Goal: Task Accomplishment & Management: Manage account settings

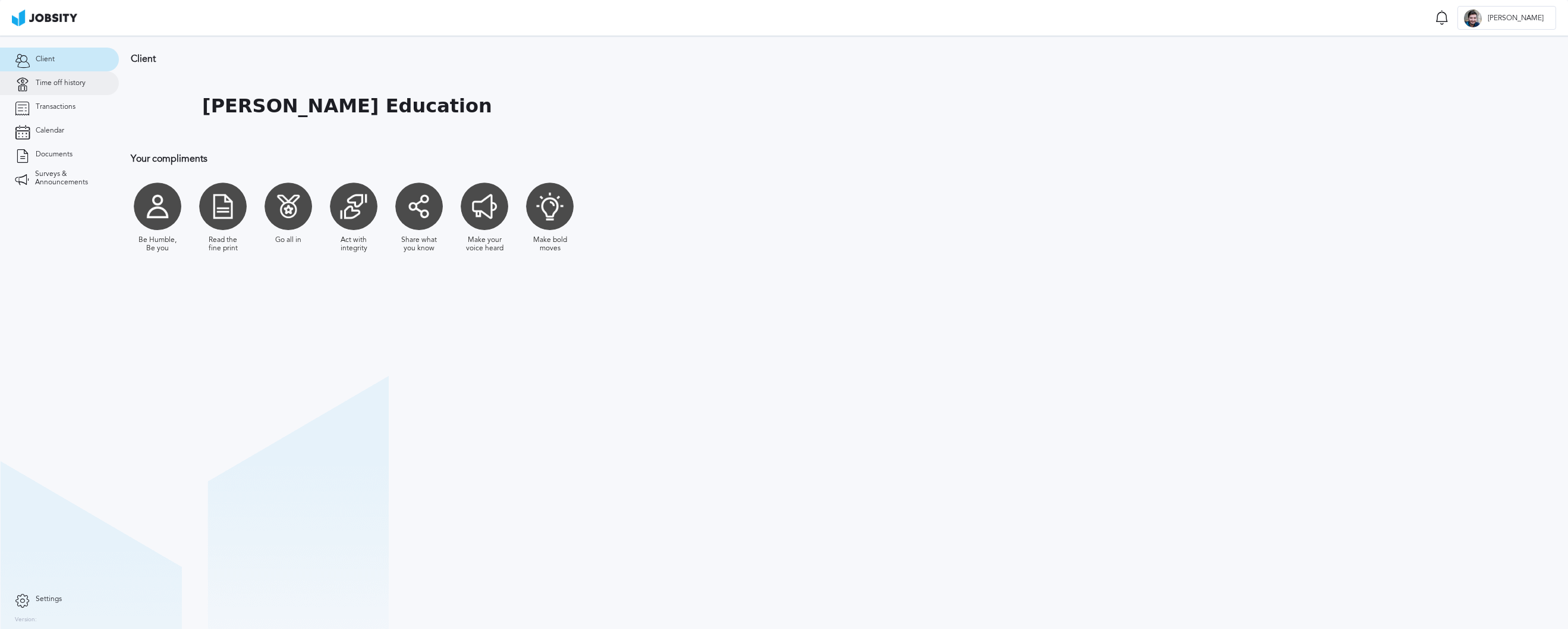
click at [49, 80] on span "Time off history" at bounding box center [61, 83] width 50 height 9
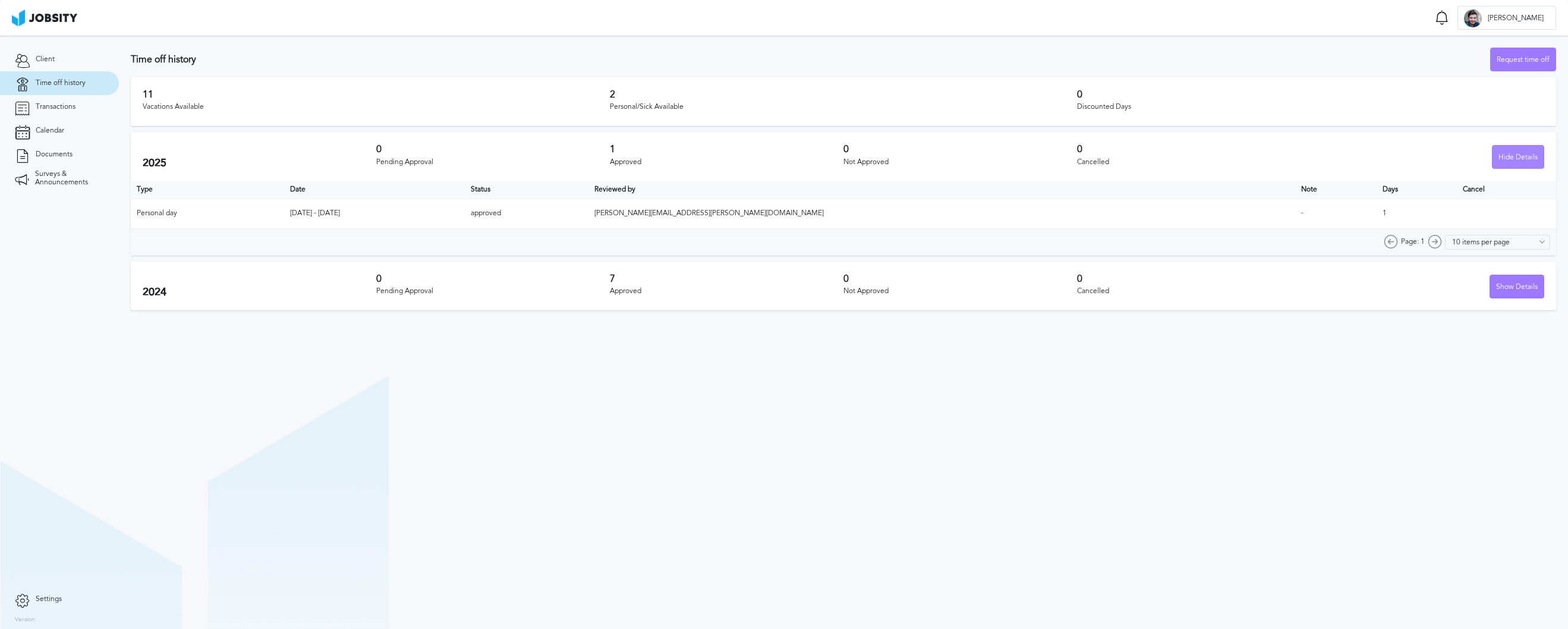
click at [1523, 161] on div "Hide Details" at bounding box center [1518, 157] width 51 height 24
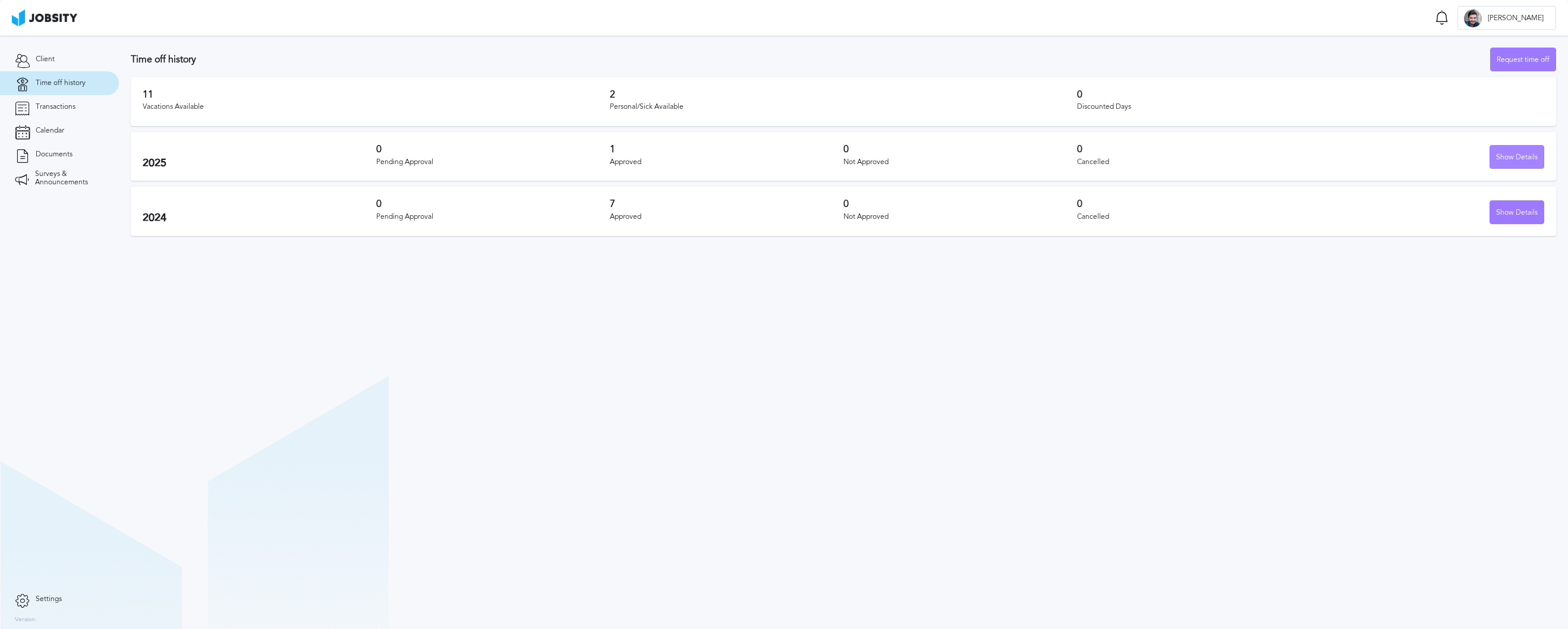
click at [1523, 161] on div "Show Details" at bounding box center [1517, 157] width 53 height 24
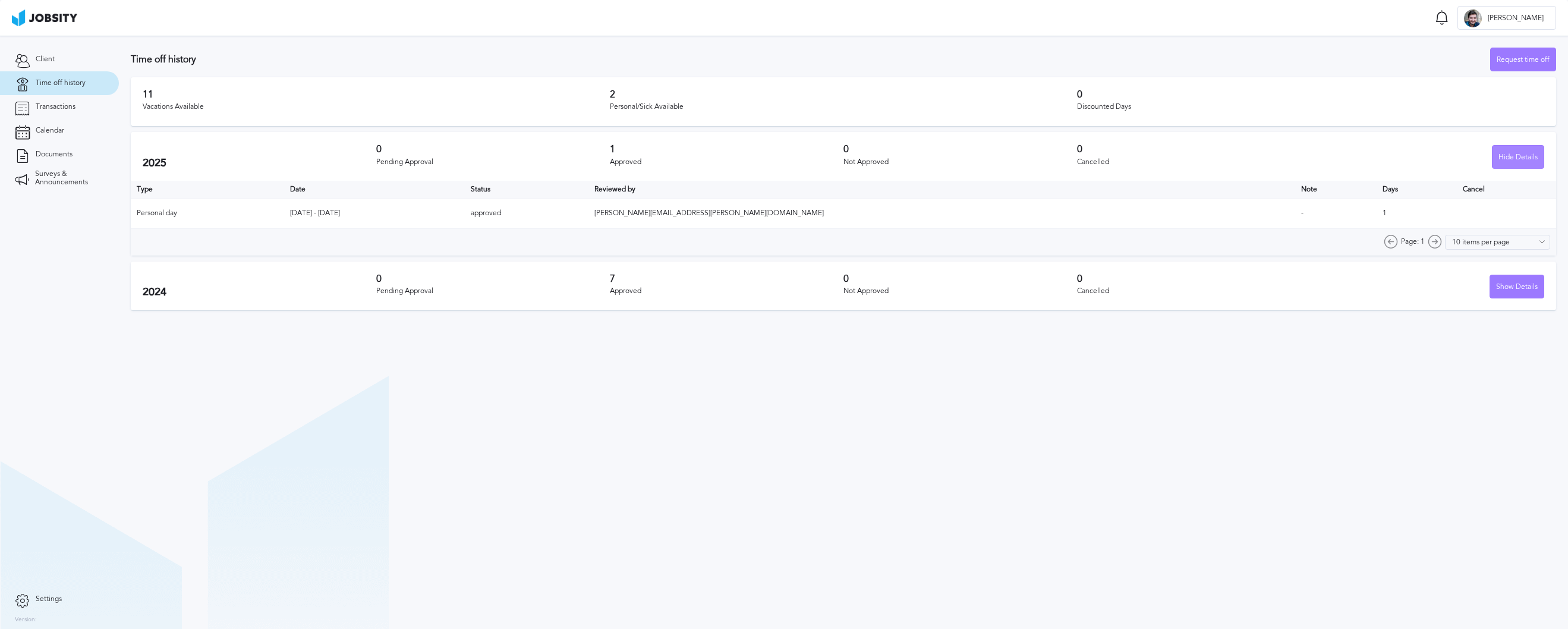
click at [1523, 161] on div "Hide Details" at bounding box center [1518, 157] width 51 height 24
